Goal: Find contact information: Find contact information

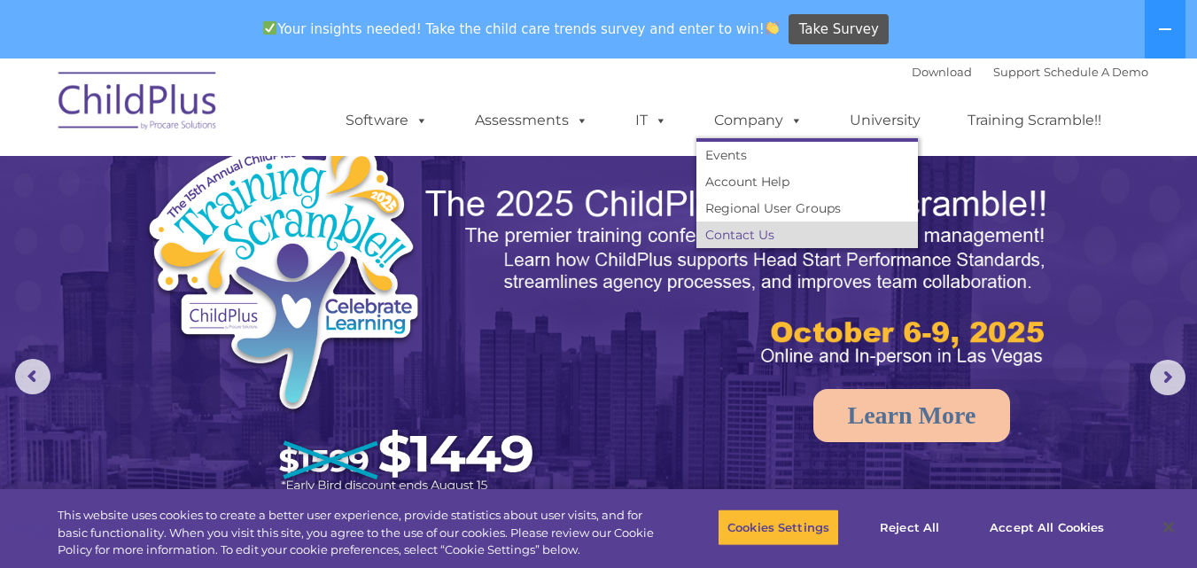
click at [750, 231] on link "Contact Us" at bounding box center [806, 234] width 221 height 27
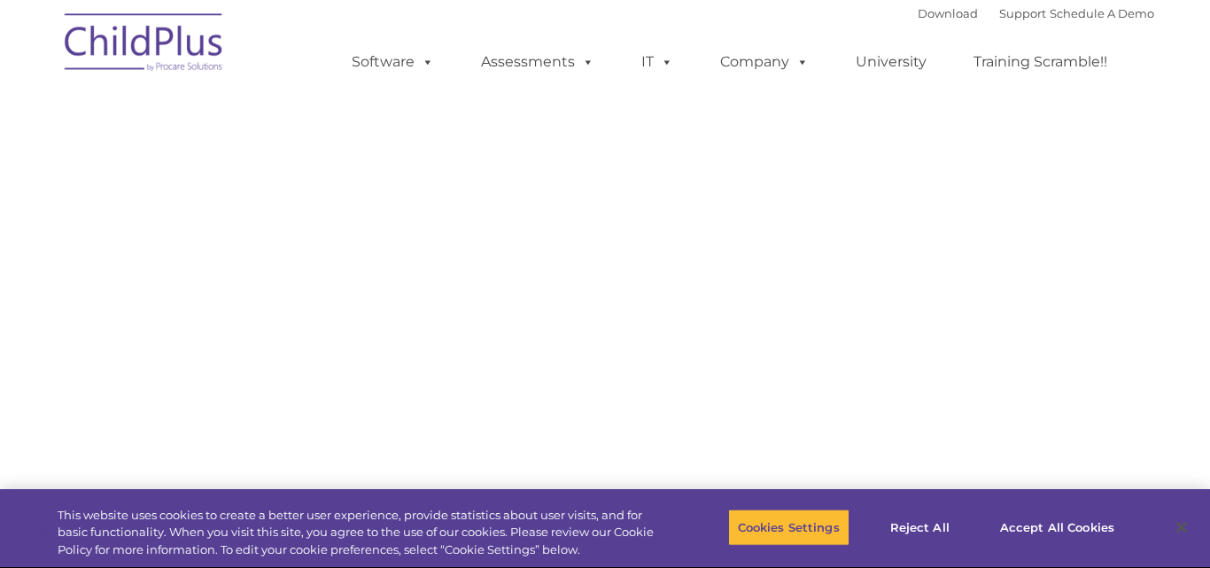
type input ""
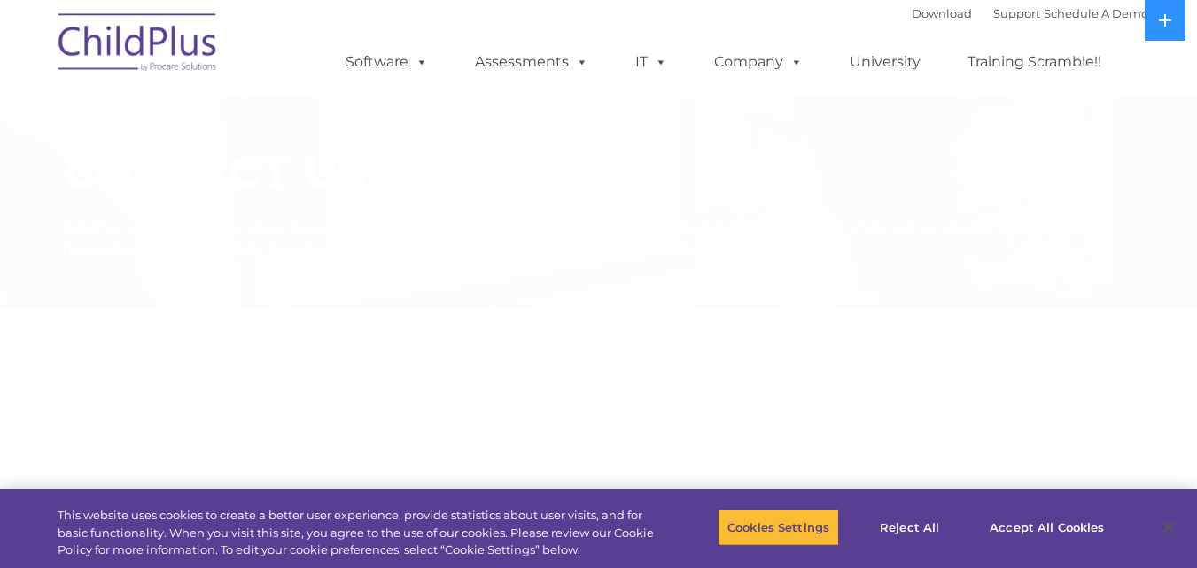
select select "MEDIUM"
